Goal: Check status: Check status

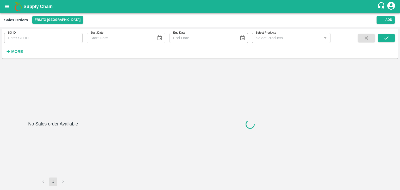
type input "607060"
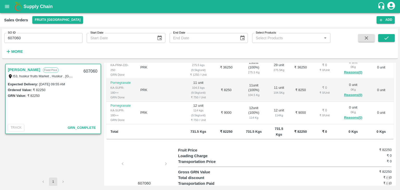
scroll to position [128, 0]
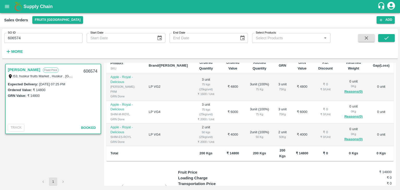
scroll to position [101, 0]
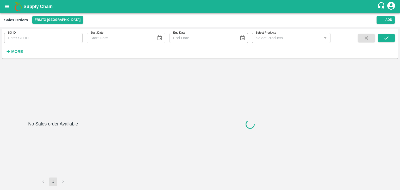
type input "606569"
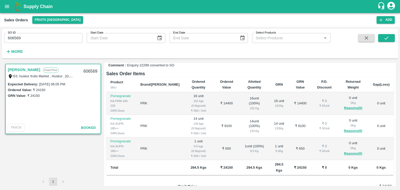
scroll to position [81, 0]
